Goal: Use online tool/utility: Utilize a website feature to perform a specific function

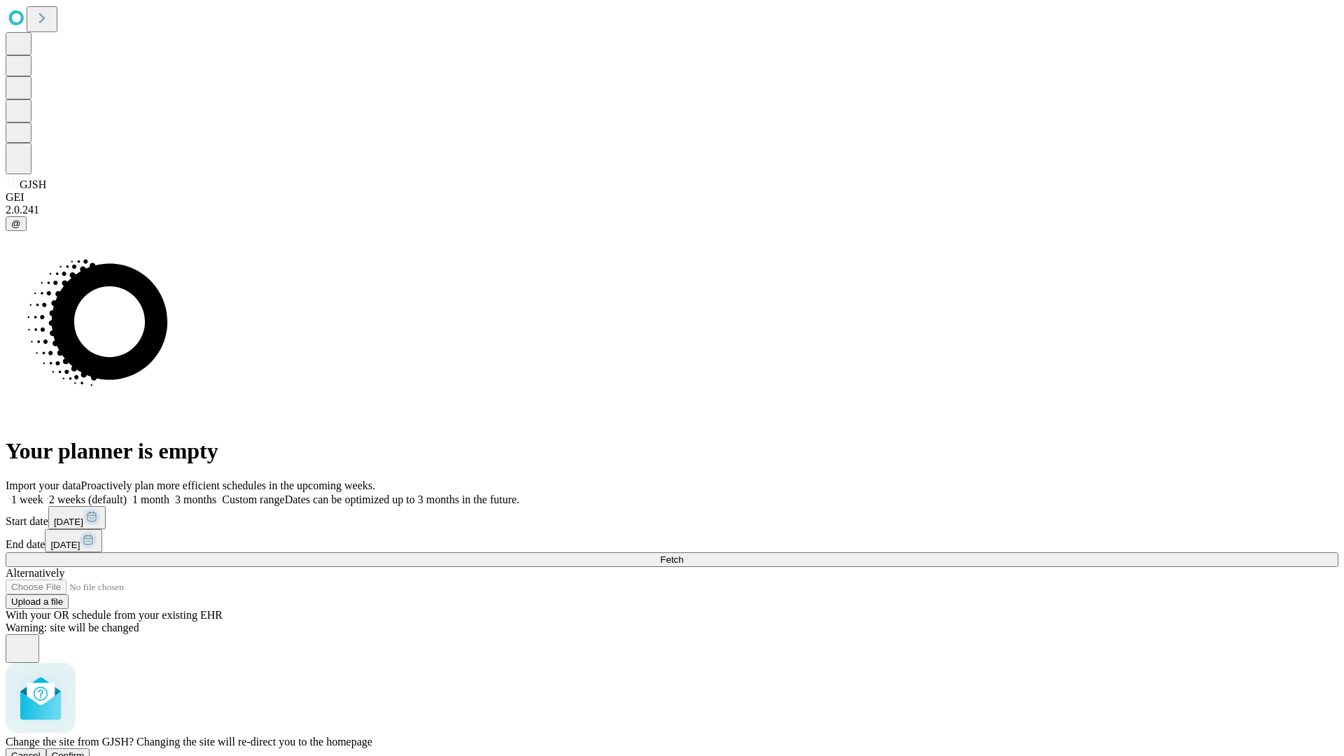
click at [85, 750] on span "Confirm" at bounding box center [68, 755] width 33 height 11
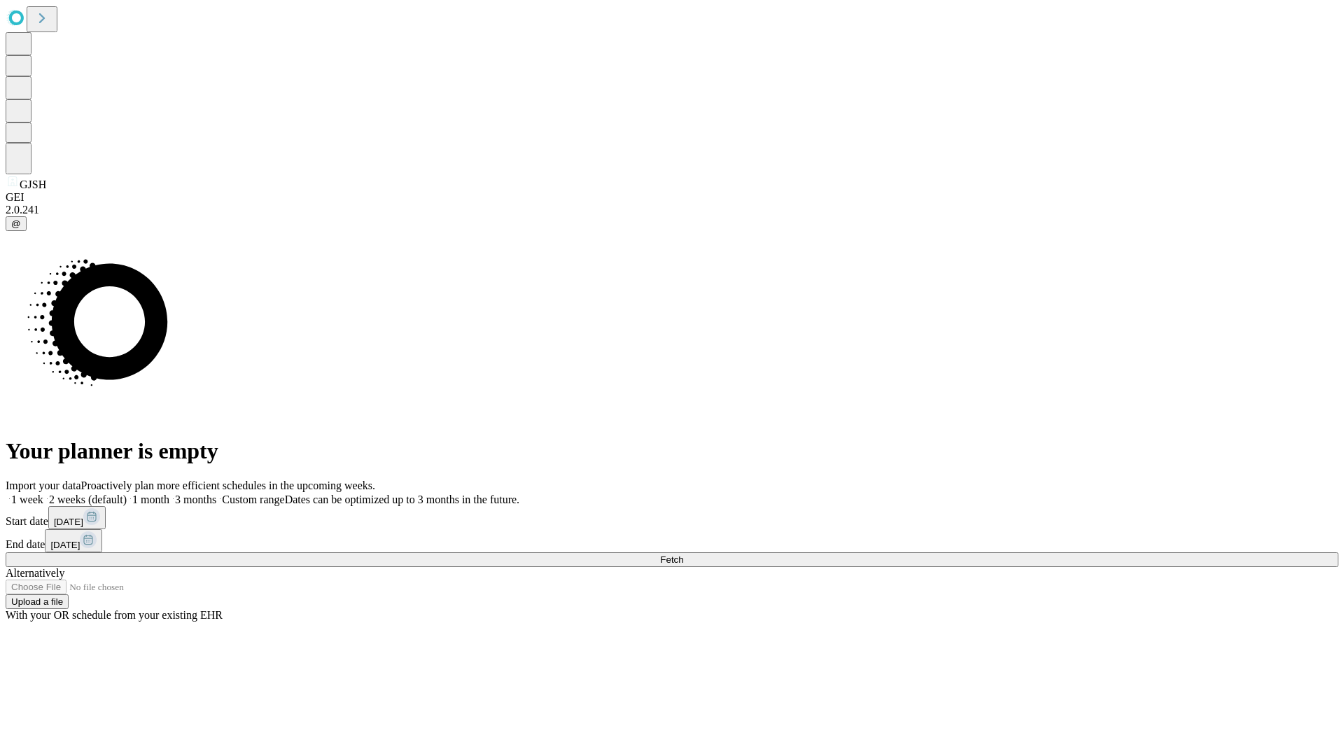
click at [43, 494] on label "1 week" at bounding box center [25, 500] width 38 height 12
click at [683, 554] on span "Fetch" at bounding box center [671, 559] width 23 height 11
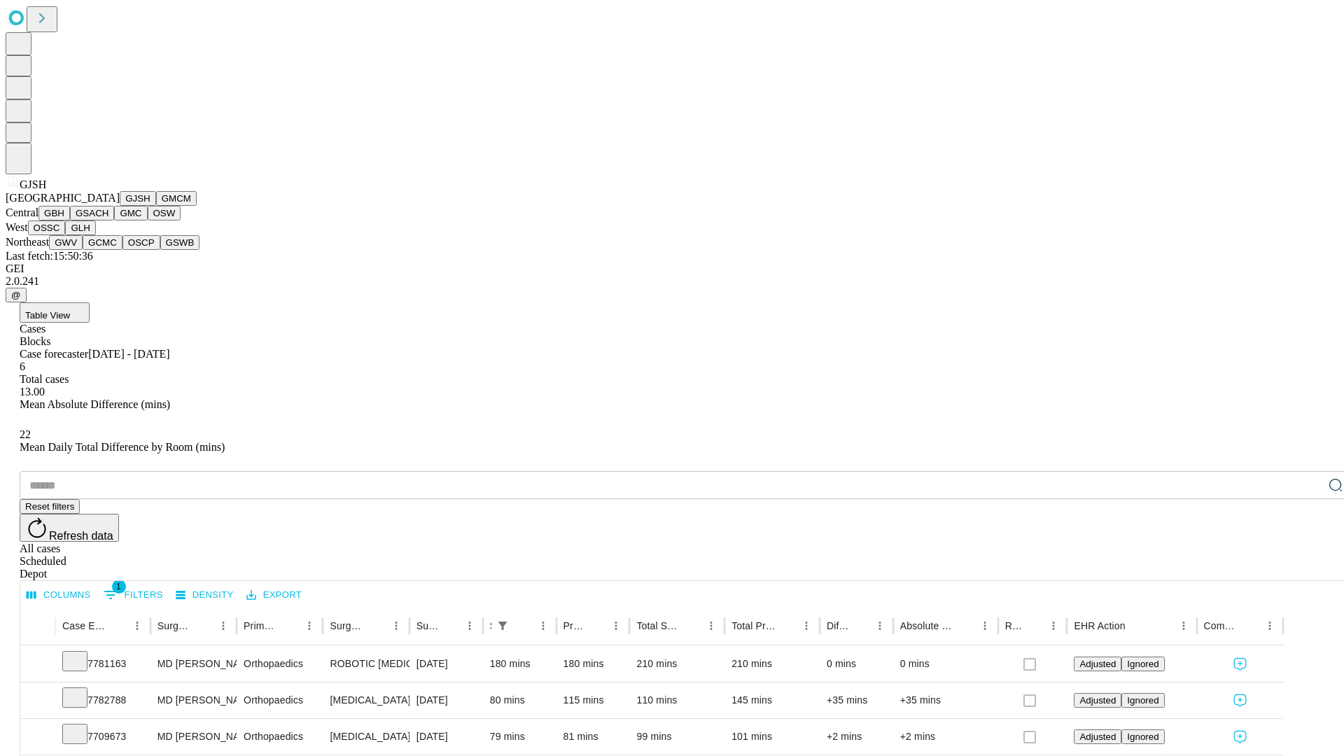
click at [156, 206] on button "GMCM" at bounding box center [176, 198] width 41 height 15
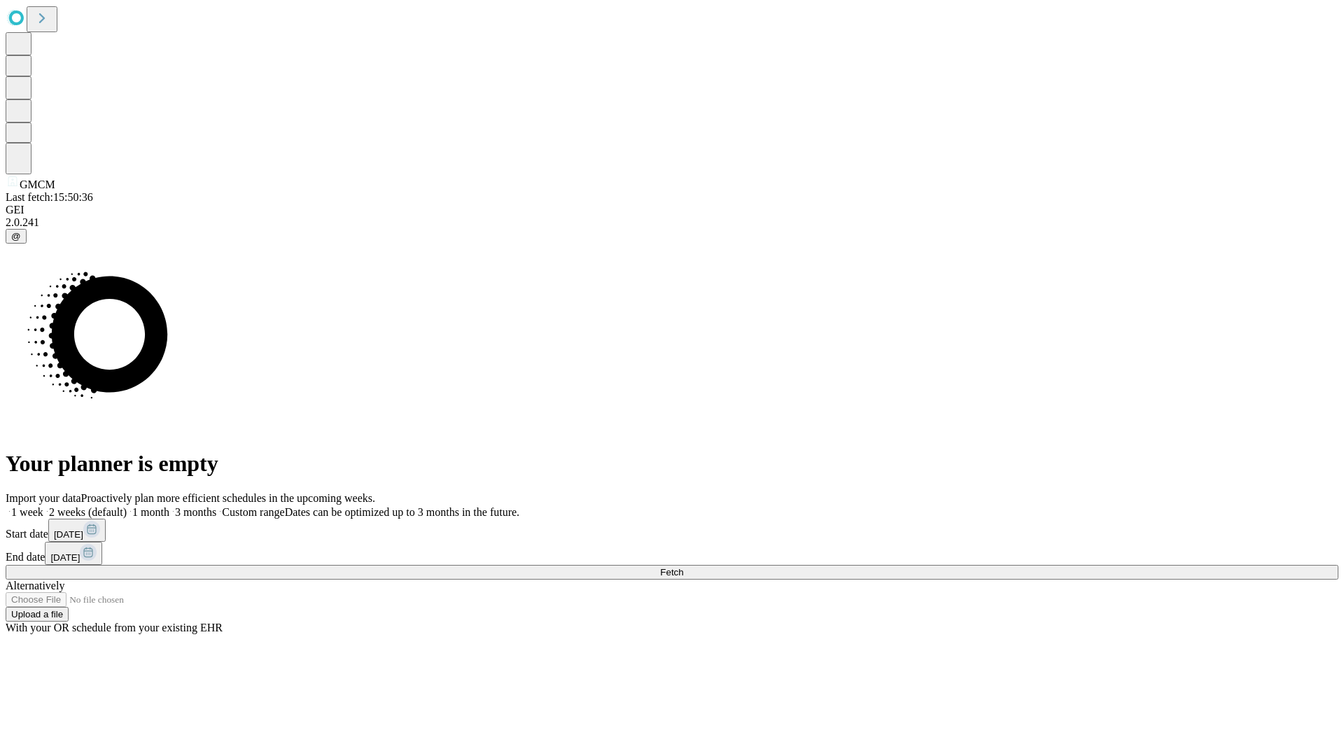
click at [43, 506] on label "1 week" at bounding box center [25, 512] width 38 height 12
click at [683, 567] on span "Fetch" at bounding box center [671, 572] width 23 height 11
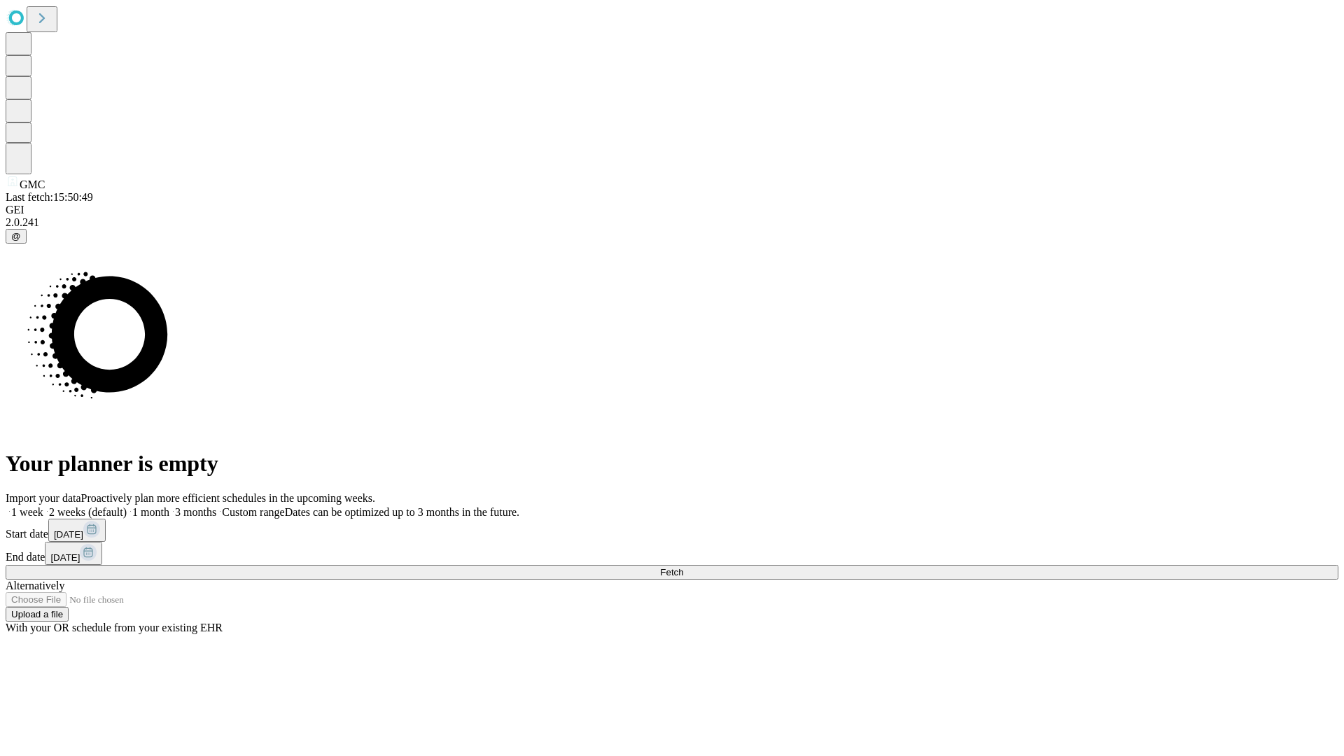
click at [43, 506] on label "1 week" at bounding box center [25, 512] width 38 height 12
click at [683, 567] on span "Fetch" at bounding box center [671, 572] width 23 height 11
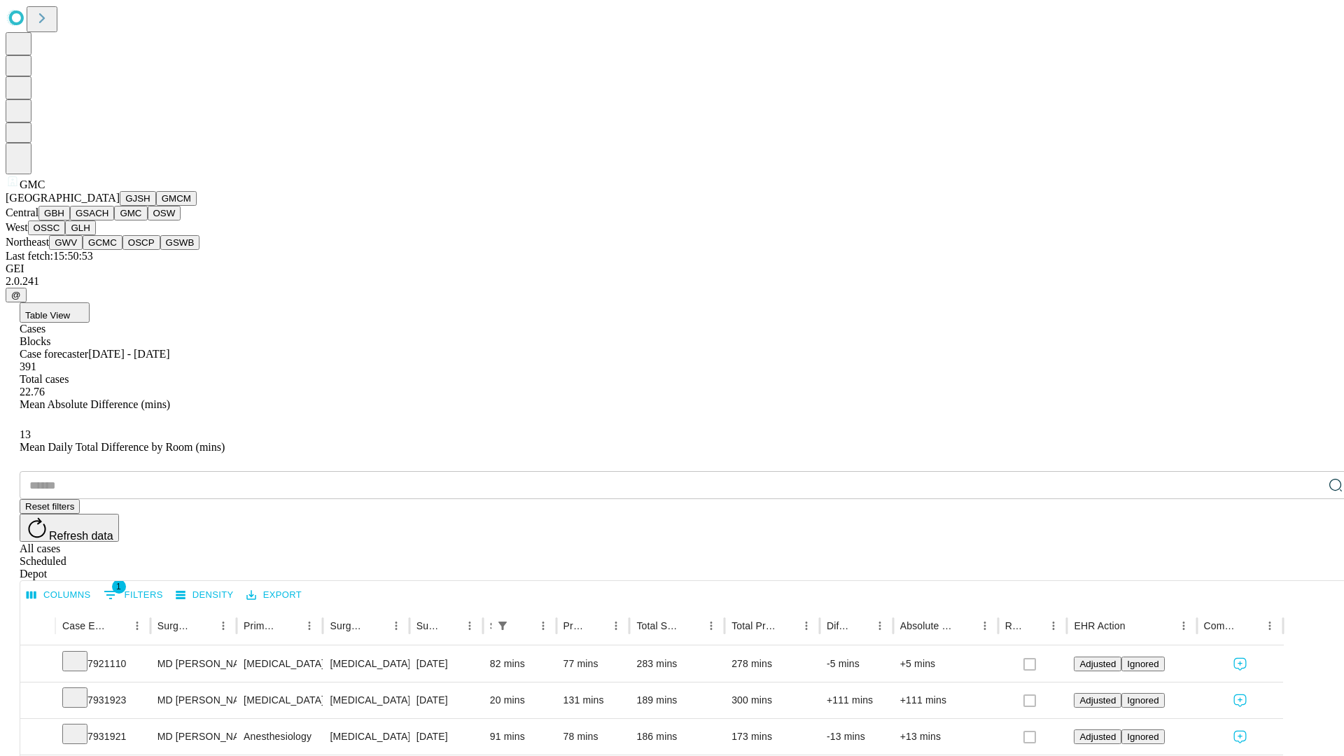
click at [148, 221] on button "OSW" at bounding box center [165, 213] width 34 height 15
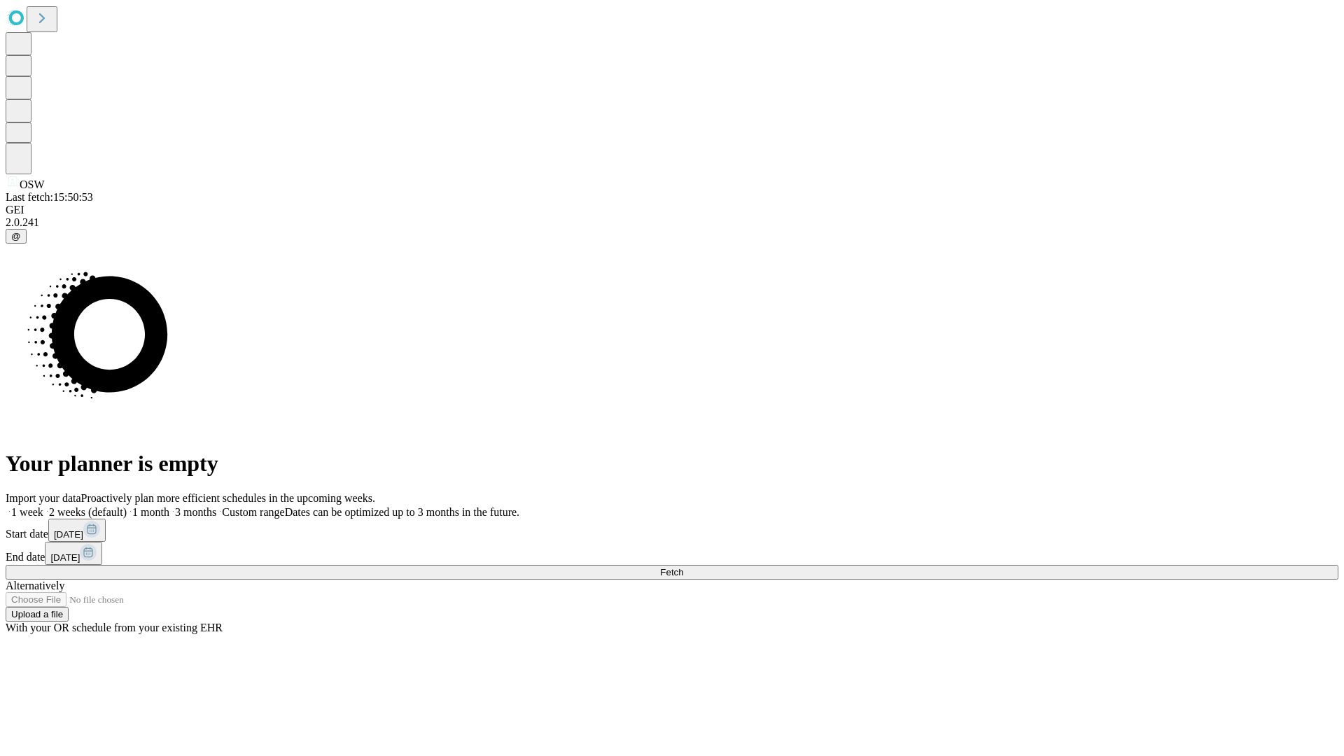
click at [43, 506] on label "1 week" at bounding box center [25, 512] width 38 height 12
click at [683, 567] on span "Fetch" at bounding box center [671, 572] width 23 height 11
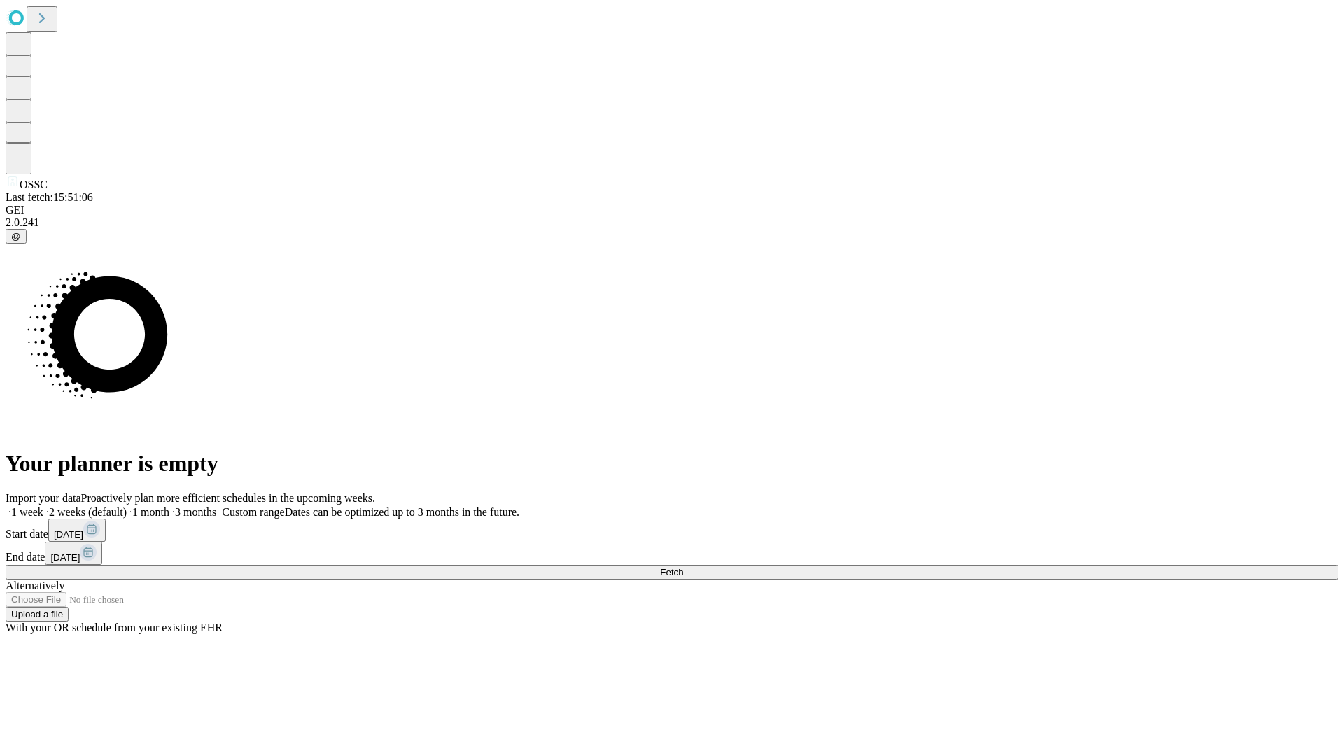
click at [43, 506] on label "1 week" at bounding box center [25, 512] width 38 height 12
click at [683, 567] on span "Fetch" at bounding box center [671, 572] width 23 height 11
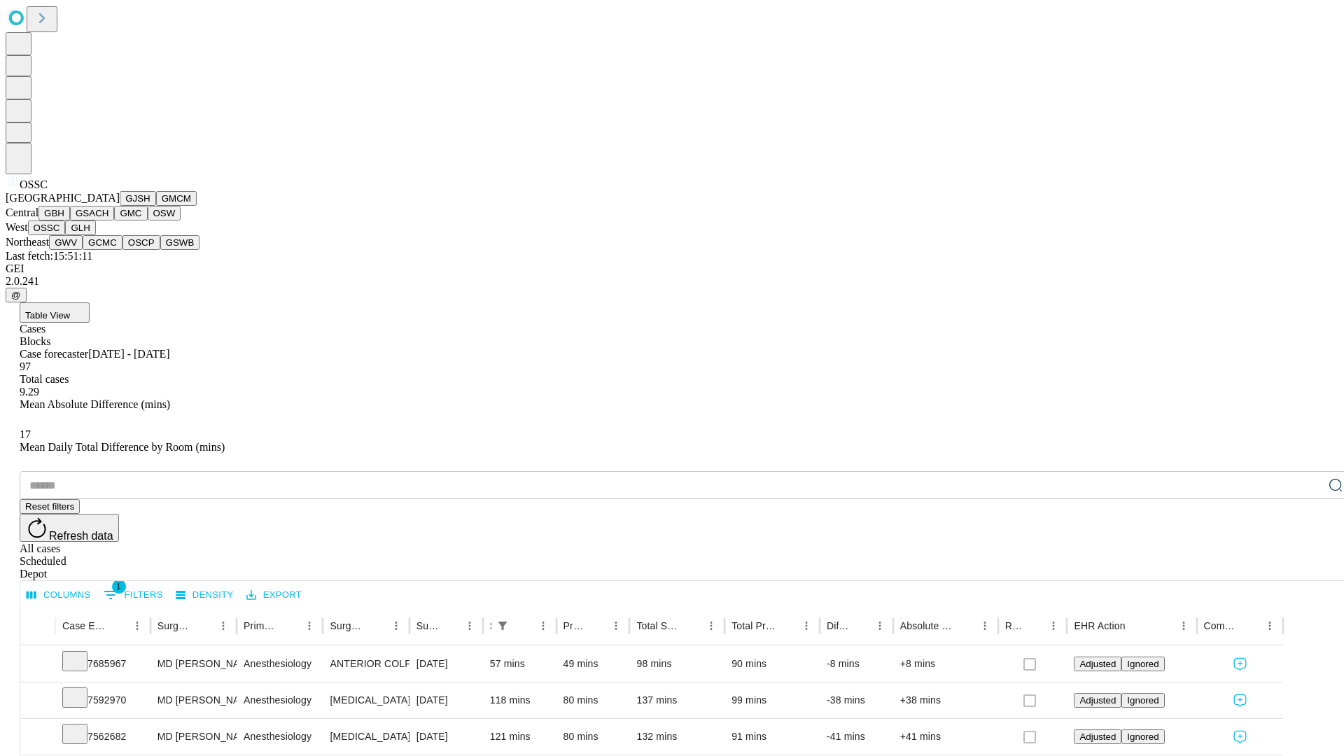
click at [95, 235] on button "GLH" at bounding box center [80, 228] width 30 height 15
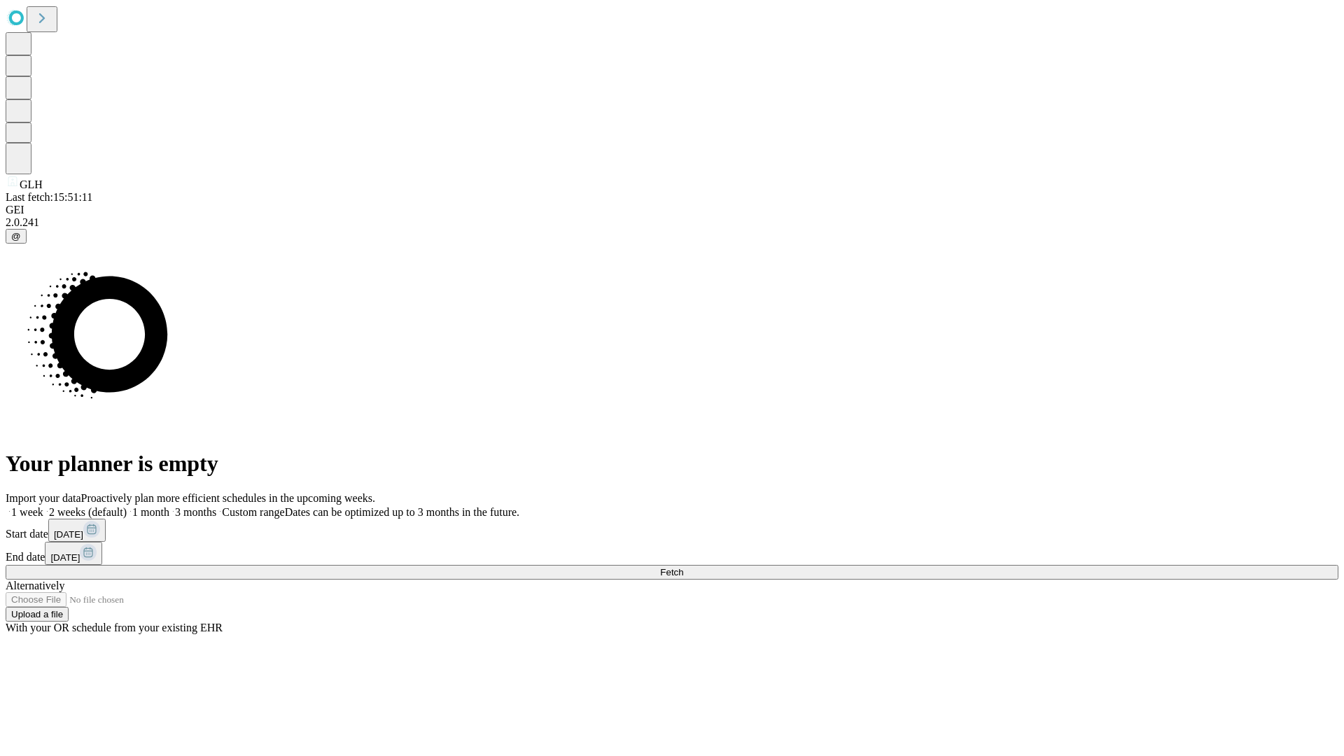
click at [43, 506] on label "1 week" at bounding box center [25, 512] width 38 height 12
click at [683, 567] on span "Fetch" at bounding box center [671, 572] width 23 height 11
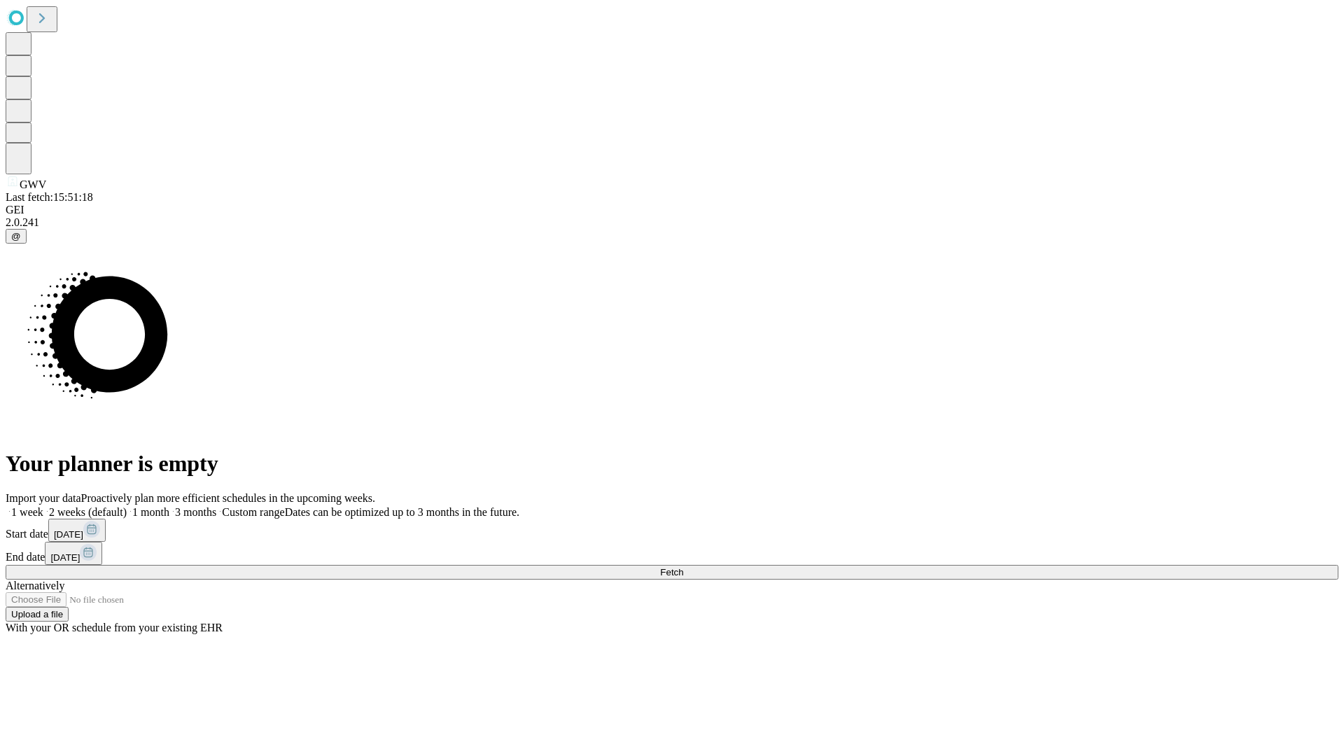
click at [43, 506] on label "1 week" at bounding box center [25, 512] width 38 height 12
click at [683, 567] on span "Fetch" at bounding box center [671, 572] width 23 height 11
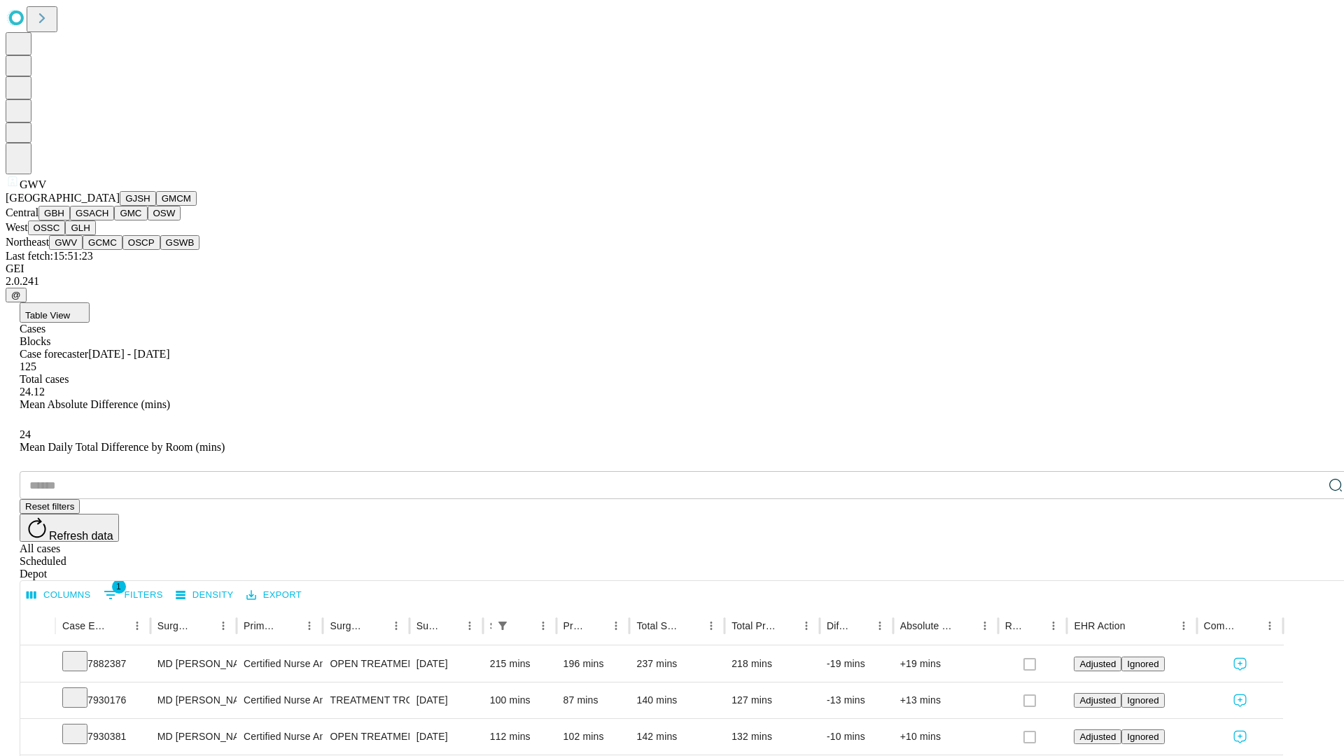
click at [109, 250] on button "GCMC" at bounding box center [103, 242] width 40 height 15
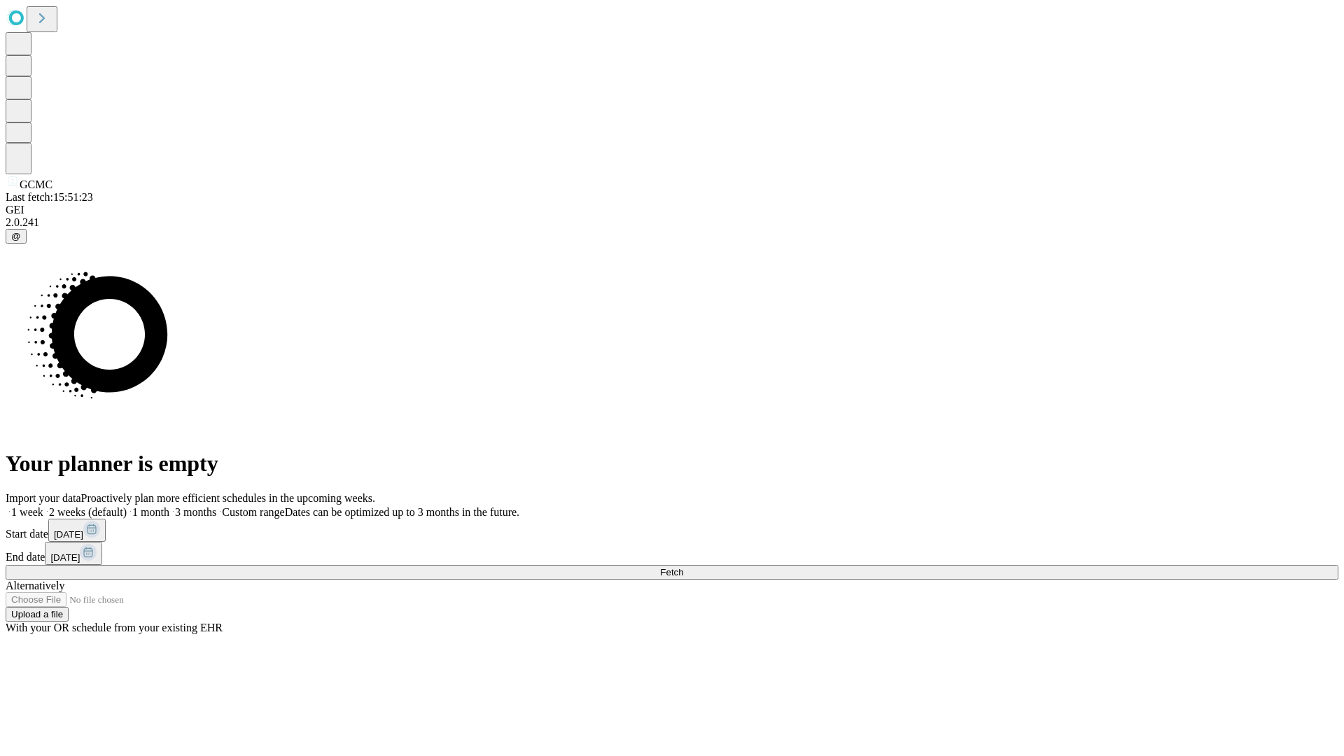
click at [43, 506] on label "1 week" at bounding box center [25, 512] width 38 height 12
click at [683, 567] on span "Fetch" at bounding box center [671, 572] width 23 height 11
